Goal: Task Accomplishment & Management: Manage account settings

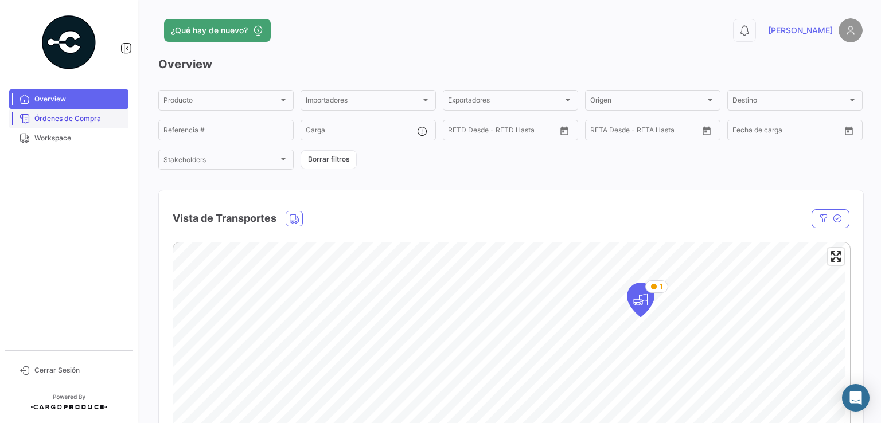
click at [78, 119] on span "Órdenes de Compra" at bounding box center [78, 119] width 89 height 10
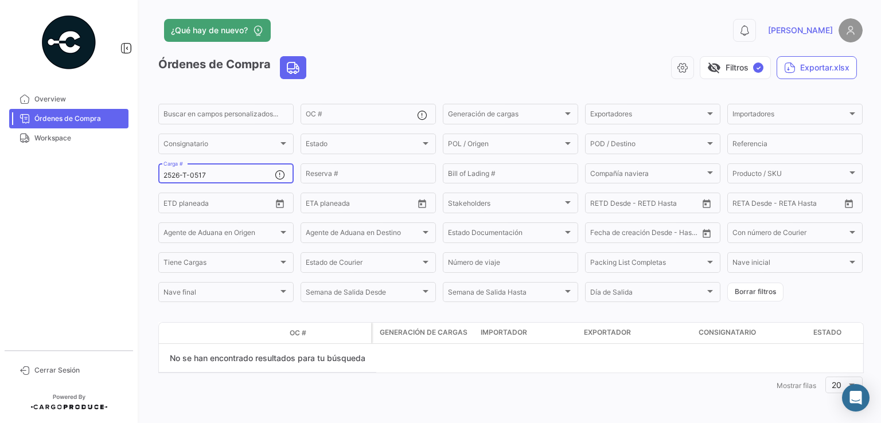
click at [209, 181] on div "2526-T-0517 Carga #" at bounding box center [218, 173] width 111 height 22
drag, startPoint x: 208, startPoint y: 176, endPoint x: 145, endPoint y: 171, distance: 63.3
click at [145, 172] on div "¿Qué hay de nuevo? 0 [PERSON_NAME] de Compra visibility_off Filtros ✓ Exportar.…" at bounding box center [510, 211] width 741 height 423
paste input "REMBT-02780"
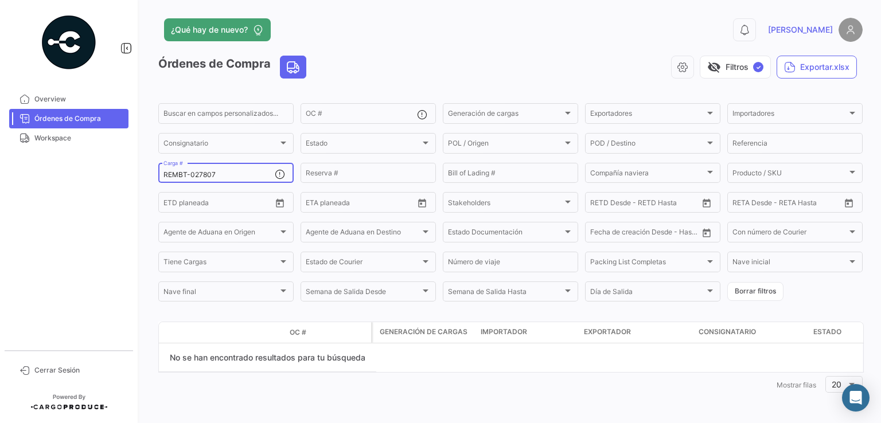
drag, startPoint x: 227, startPoint y: 173, endPoint x: 145, endPoint y: 173, distance: 82.6
click at [145, 173] on div "¿Qué hay de nuevo? 0 [PERSON_NAME] de Compra visibility_off Filtros ✓ Exportar.…" at bounding box center [510, 211] width 741 height 423
click at [226, 179] on input "REMBT-027807" at bounding box center [218, 176] width 111 height 8
drag, startPoint x: 227, startPoint y: 178, endPoint x: 138, endPoint y: 172, distance: 89.1
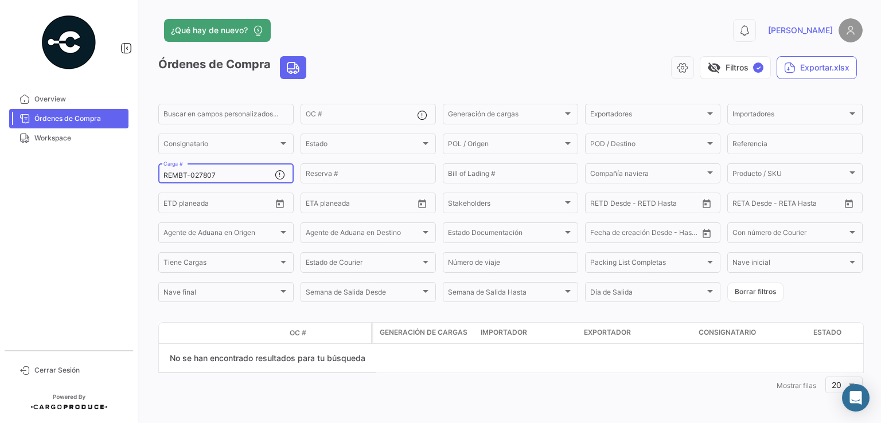
click at [140, 173] on div "¿Qué hay de nuevo? 0 [PERSON_NAME] de Compra visibility_off Filtros ✓ Exportar.…" at bounding box center [510, 211] width 741 height 423
paste input "2526-T-0529"
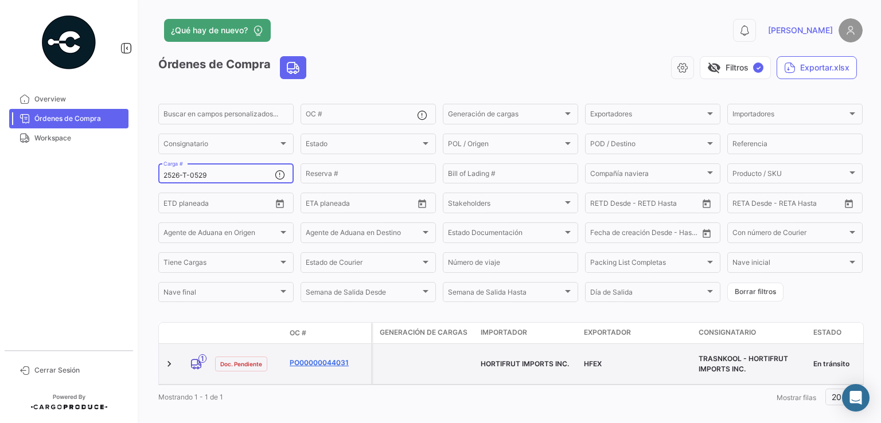
type input "2526-T-0529"
click at [320, 361] on link "PO00000044031" at bounding box center [328, 363] width 77 height 10
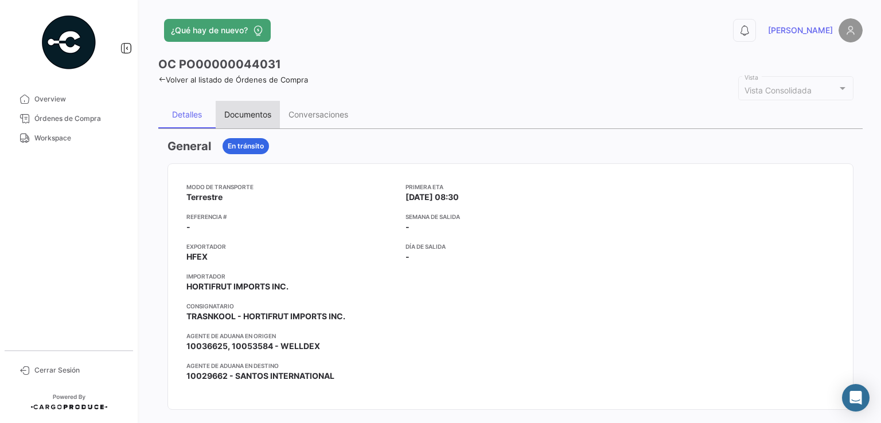
click at [251, 118] on div "Documentos" at bounding box center [248, 115] width 64 height 28
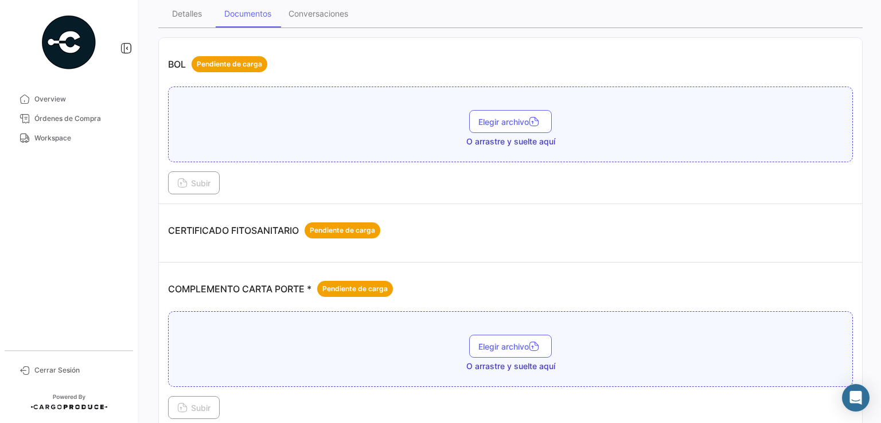
scroll to position [172, 0]
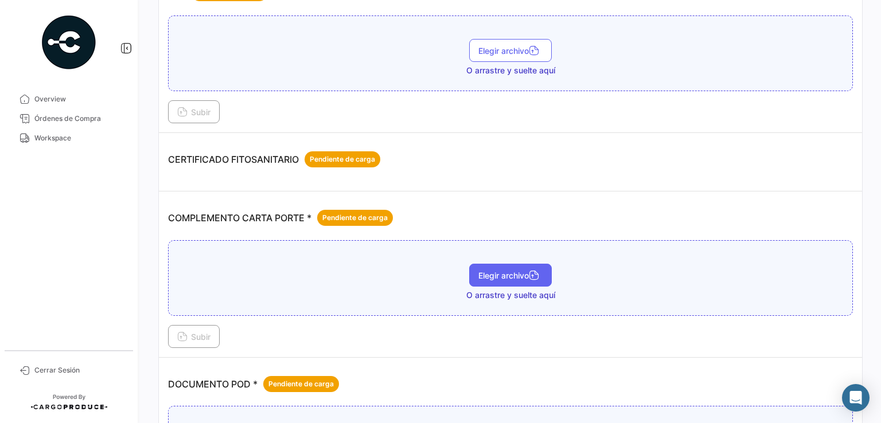
drag, startPoint x: 514, startPoint y: 274, endPoint x: 507, endPoint y: 275, distance: 7.0
click at [507, 275] on span "Elegir archivo" at bounding box center [510, 276] width 64 height 10
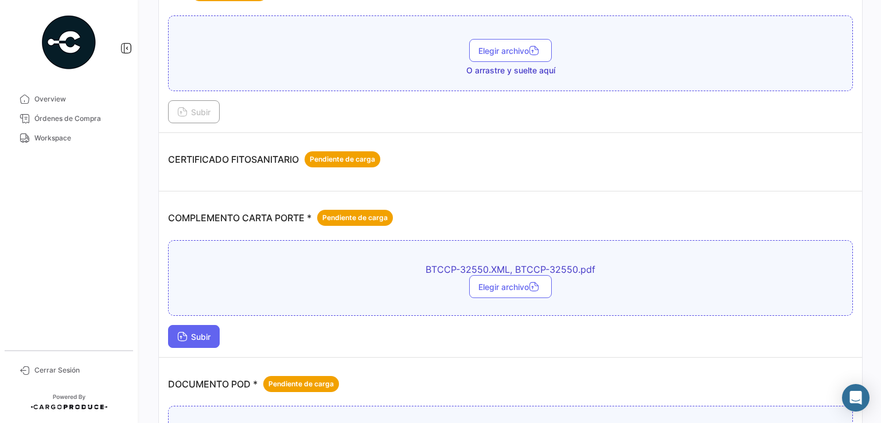
click at [216, 342] on button "Subir" at bounding box center [194, 336] width 52 height 23
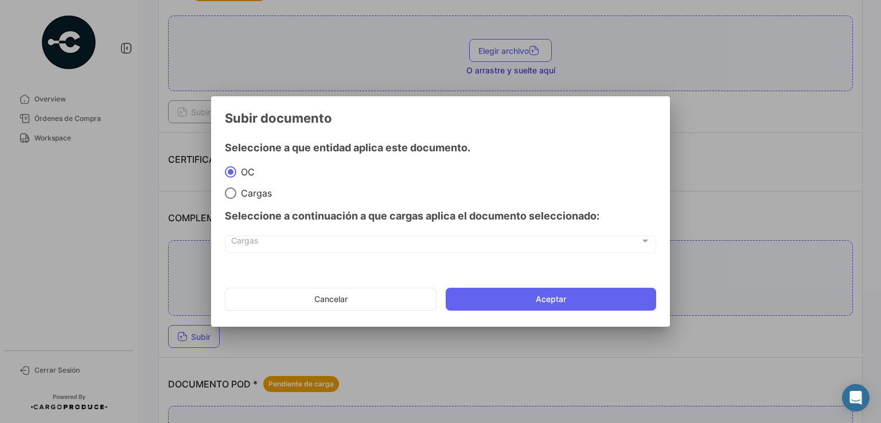
click at [486, 349] on div at bounding box center [440, 211] width 881 height 423
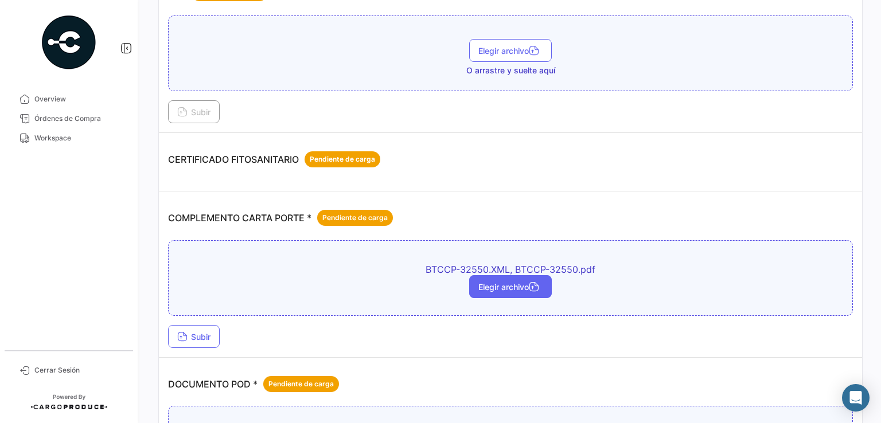
click at [482, 285] on span "Elegir archivo" at bounding box center [510, 287] width 64 height 10
drag, startPoint x: 433, startPoint y: 267, endPoint x: 422, endPoint y: 264, distance: 10.7
click at [422, 264] on span "BTCCP-32550.XML, BTCCP-32550.pdf" at bounding box center [511, 269] width 402 height 11
click at [535, 284] on icon "button" at bounding box center [534, 288] width 10 height 10
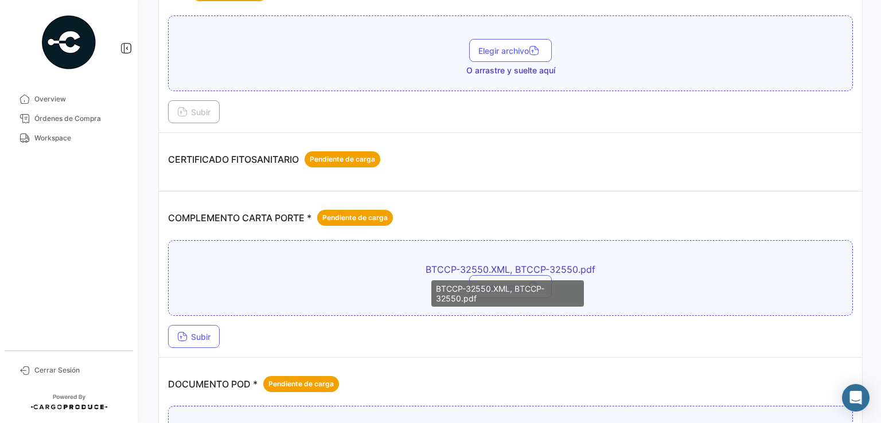
click at [498, 286] on div "BTCCP-32550.XML, BTCCP-32550.pdf" at bounding box center [507, 294] width 153 height 26
click at [484, 277] on mat-tooltip-component "BTCCP-32550.XML, BTCCP-32550.pdf" at bounding box center [507, 293] width 169 height 42
click at [478, 276] on mat-tooltip-component "BTCCP-32550.XML, BTCCP-32550.pdf" at bounding box center [507, 293] width 169 height 42
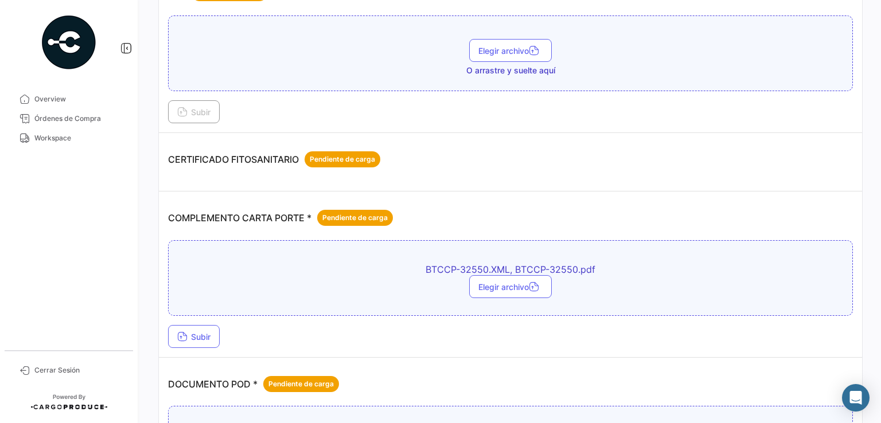
click at [612, 344] on div "Subir" at bounding box center [510, 336] width 685 height 23
click at [501, 275] on button "Elegir archivo" at bounding box center [510, 286] width 83 height 23
click at [208, 332] on span "Subir" at bounding box center [193, 337] width 33 height 10
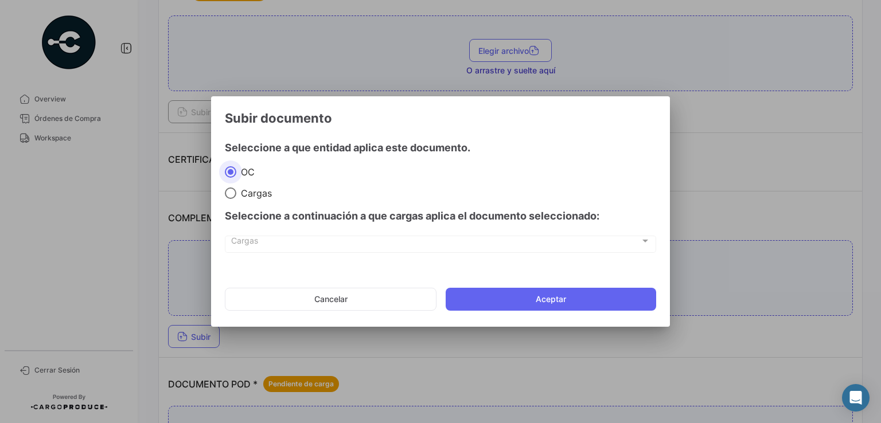
click at [263, 194] on span "Cargas" at bounding box center [254, 193] width 36 height 11
click at [236, 194] on input "Cargas" at bounding box center [230, 193] width 11 height 11
radio input "true"
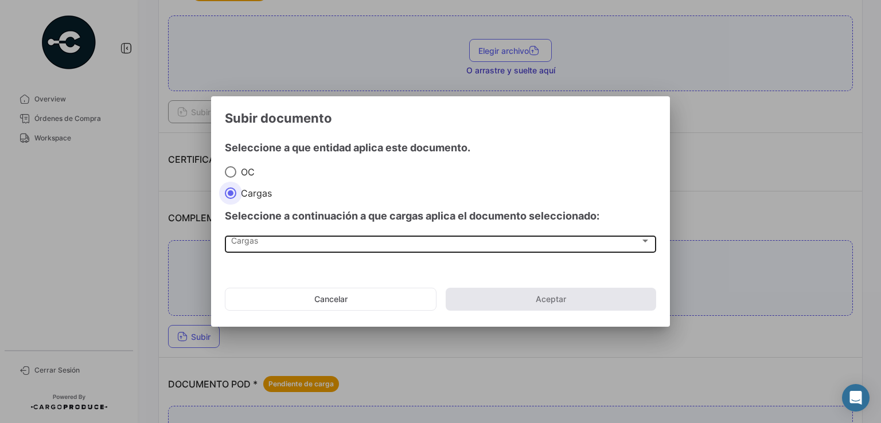
click at [265, 246] on div "Cargas" at bounding box center [435, 244] width 409 height 10
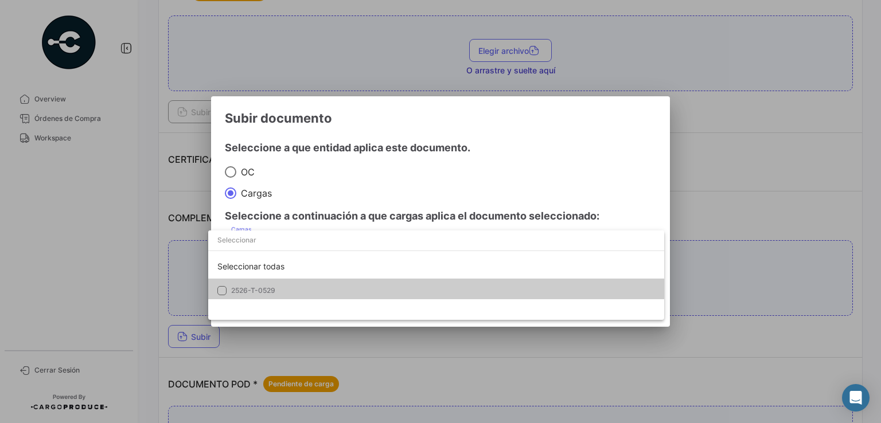
click at [265, 286] on span "2526-T-0529" at bounding box center [311, 291] width 161 height 10
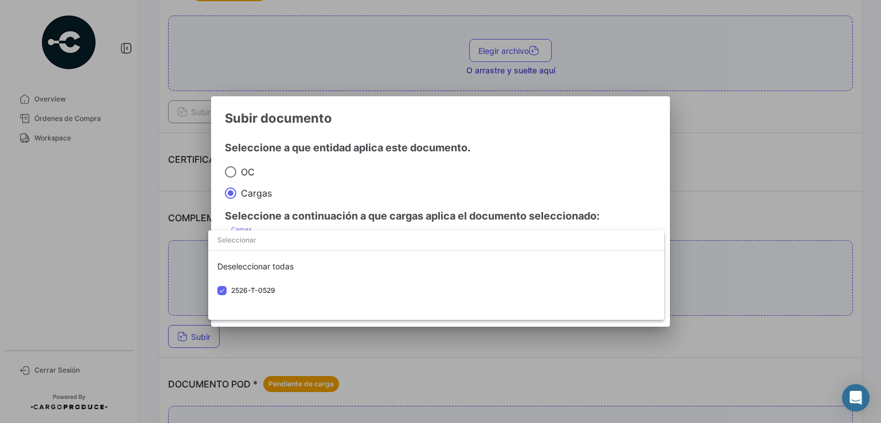
click at [624, 190] on div at bounding box center [440, 211] width 881 height 423
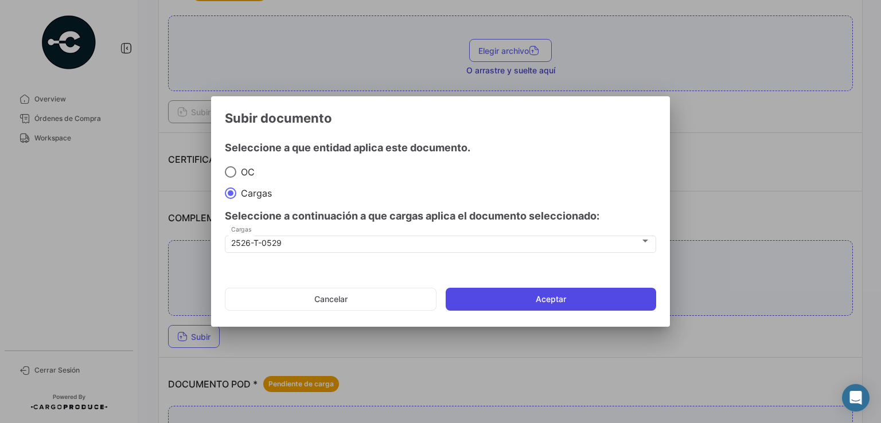
click at [519, 305] on button "Aceptar" at bounding box center [551, 299] width 211 height 23
